Goal: Transaction & Acquisition: Purchase product/service

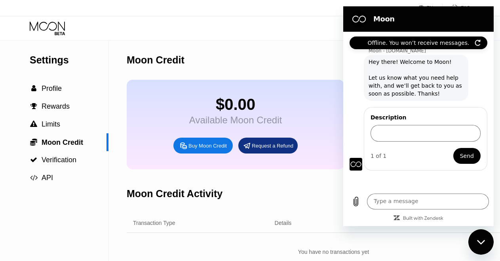
click at [41, 23] on icon at bounding box center [47, 25] width 35 height 9
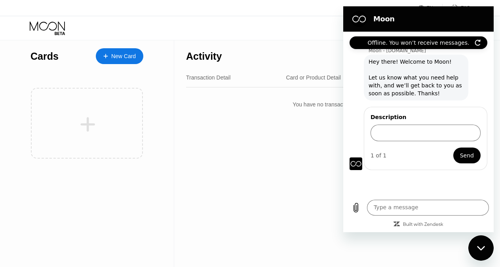
click at [115, 58] on div "New Card" at bounding box center [123, 56] width 25 height 7
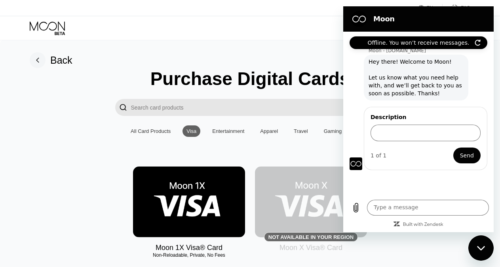
click at [182, 224] on img at bounding box center [189, 202] width 112 height 71
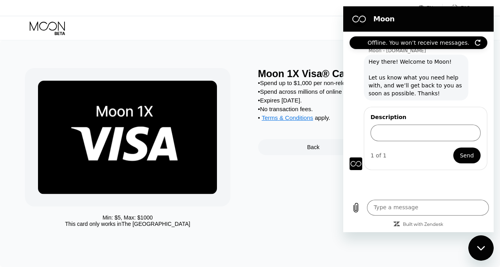
scroll to position [12, 0]
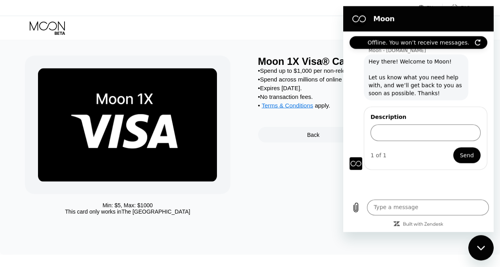
click at [482, 249] on icon "Close messaging window" at bounding box center [481, 248] width 8 height 4
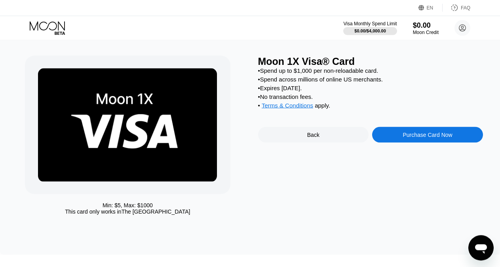
click at [420, 138] on div "Purchase Card Now" at bounding box center [428, 135] width 50 height 6
